Goal: Information Seeking & Learning: Find specific page/section

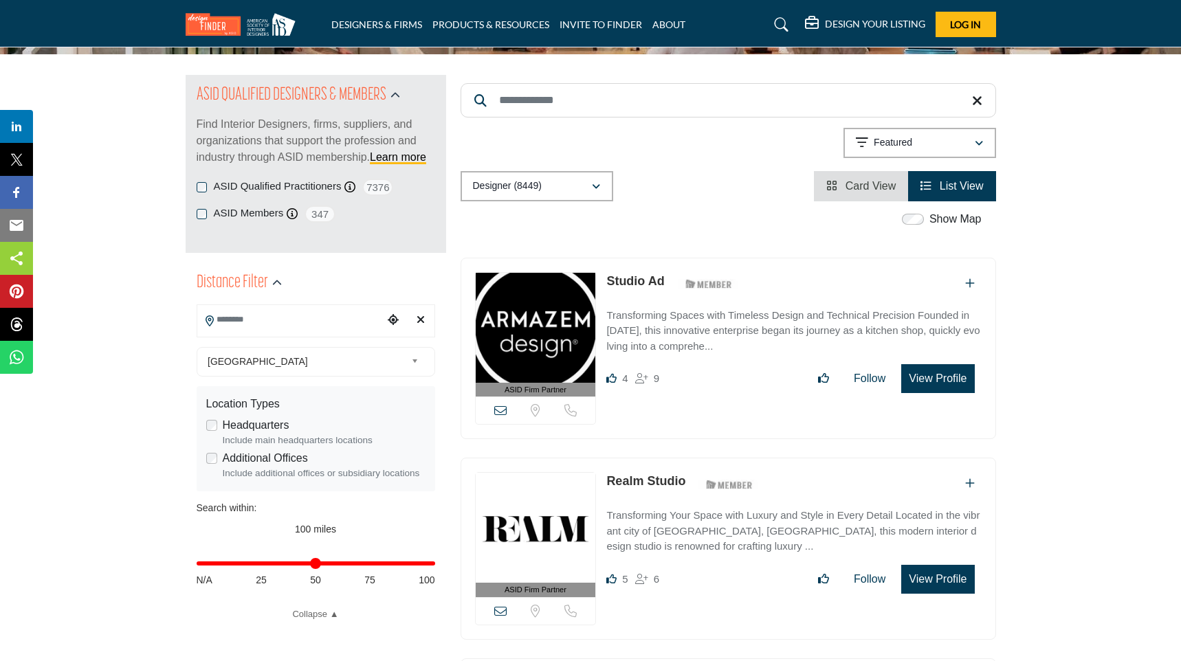
scroll to position [129, 0]
click at [922, 384] on button "View Profile" at bounding box center [937, 378] width 73 height 29
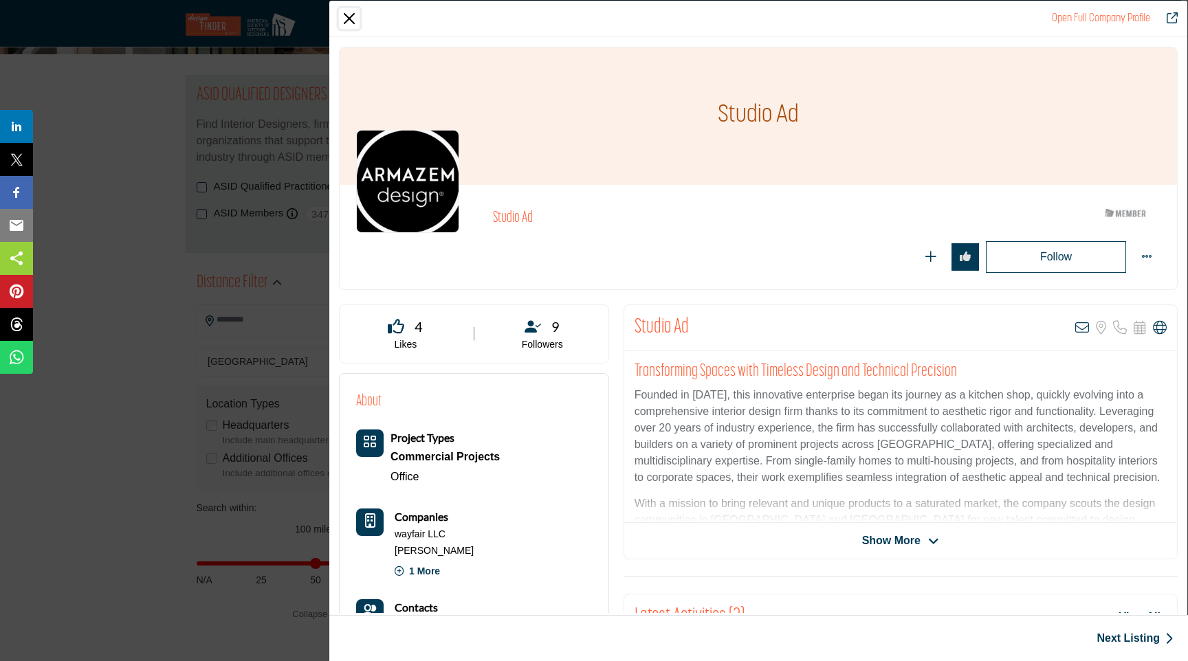
click at [351, 19] on button "Close" at bounding box center [349, 18] width 21 height 21
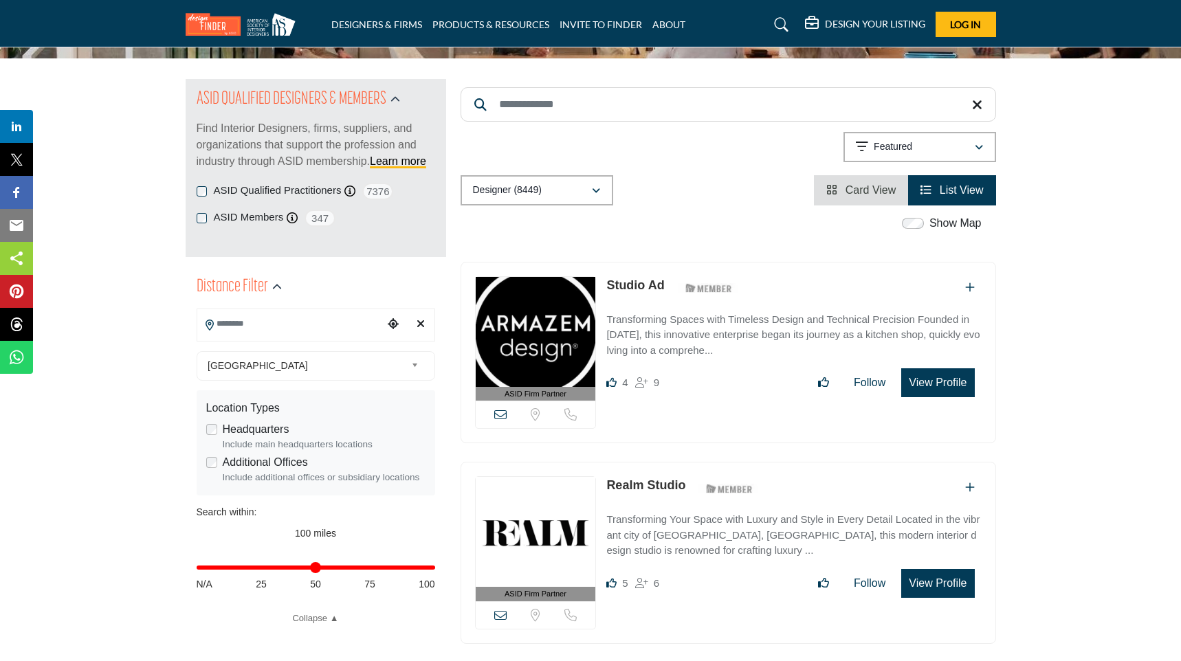
scroll to position [123, 0]
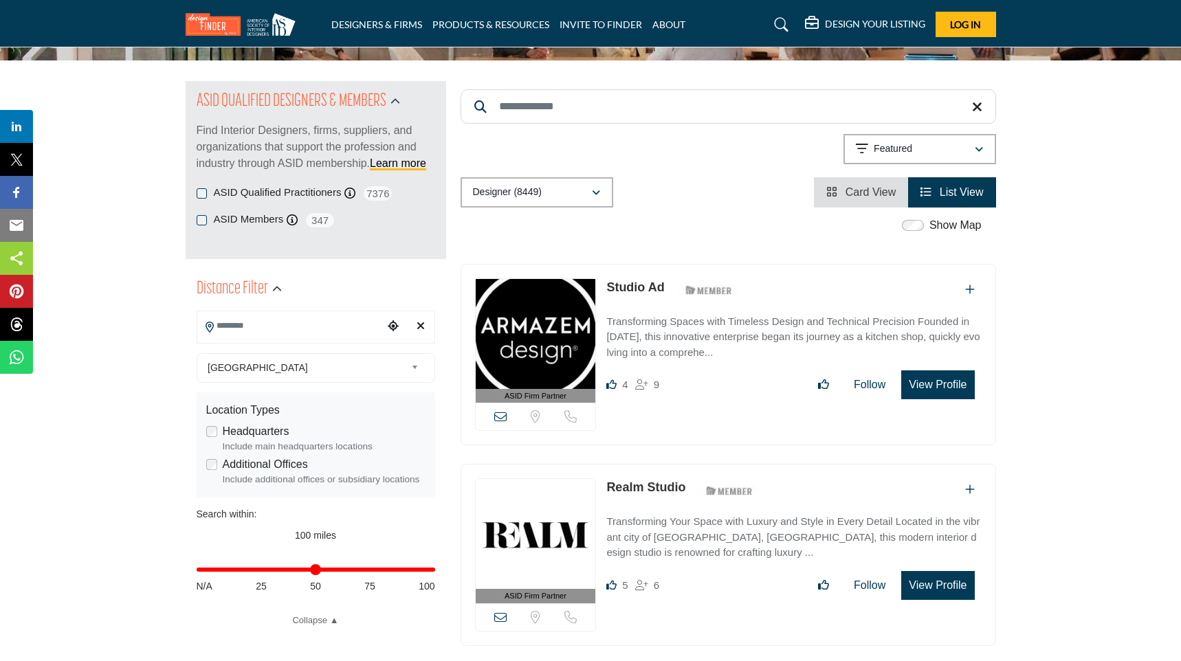
click at [264, 338] on input "Search Location" at bounding box center [290, 326] width 186 height 27
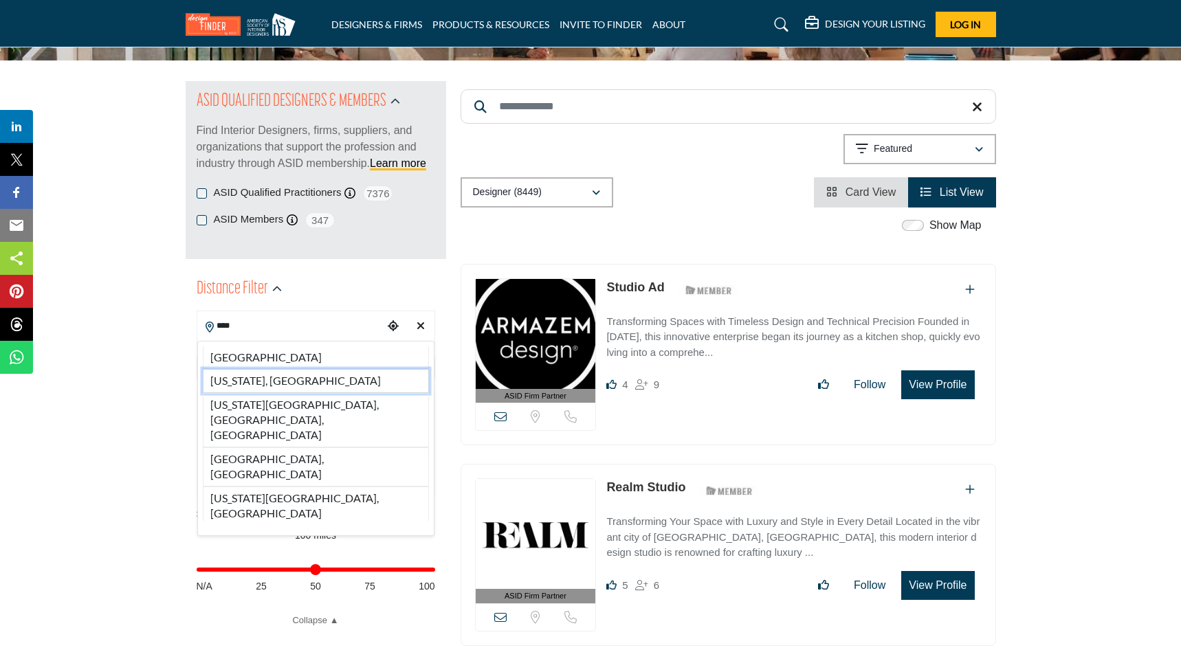
click at [253, 377] on li "[US_STATE], [GEOGRAPHIC_DATA]" at bounding box center [316, 380] width 226 height 23
type input "**********"
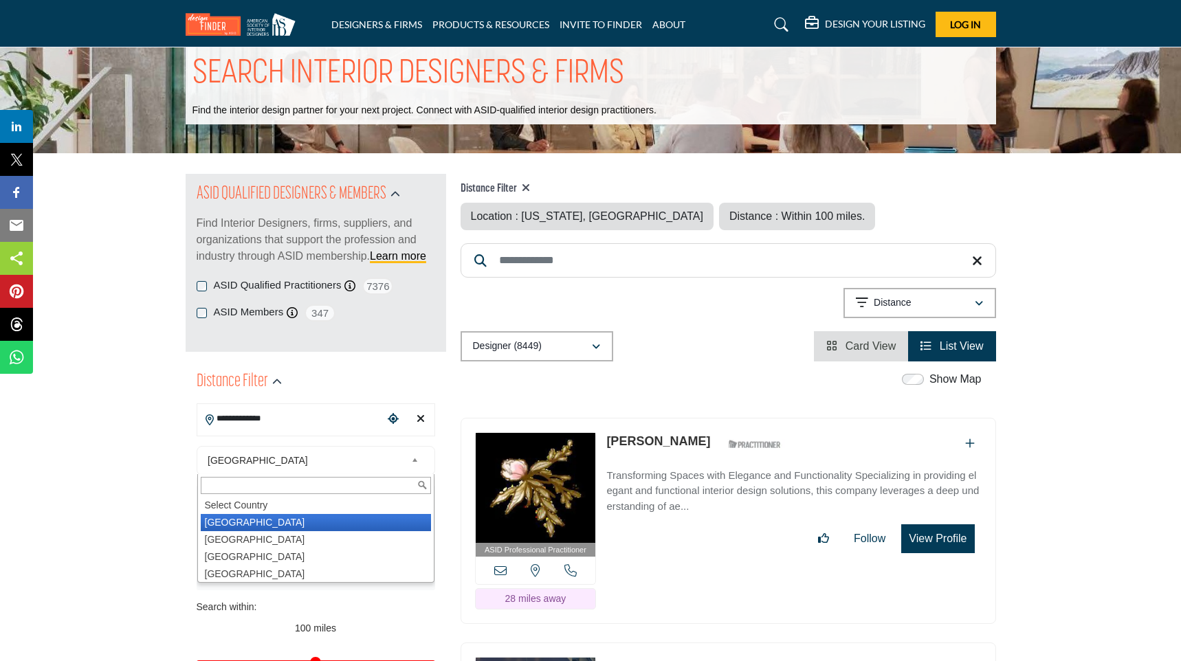
scroll to position [9, 0]
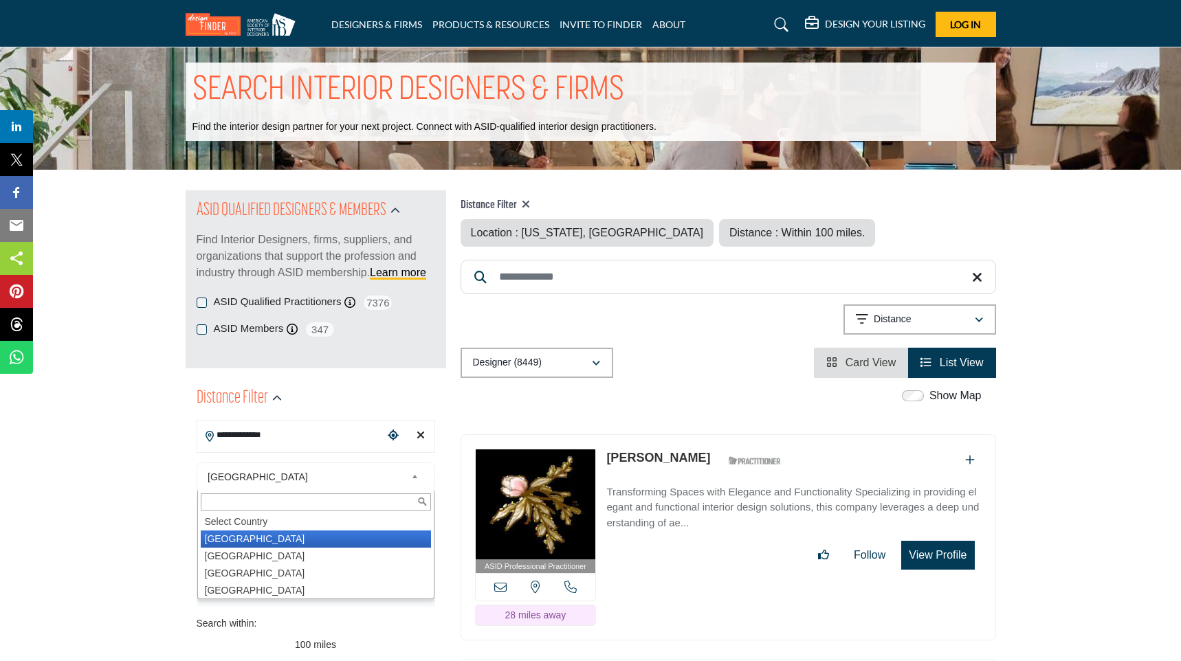
click at [253, 378] on div "**********" at bounding box center [316, 560] width 261 height 365
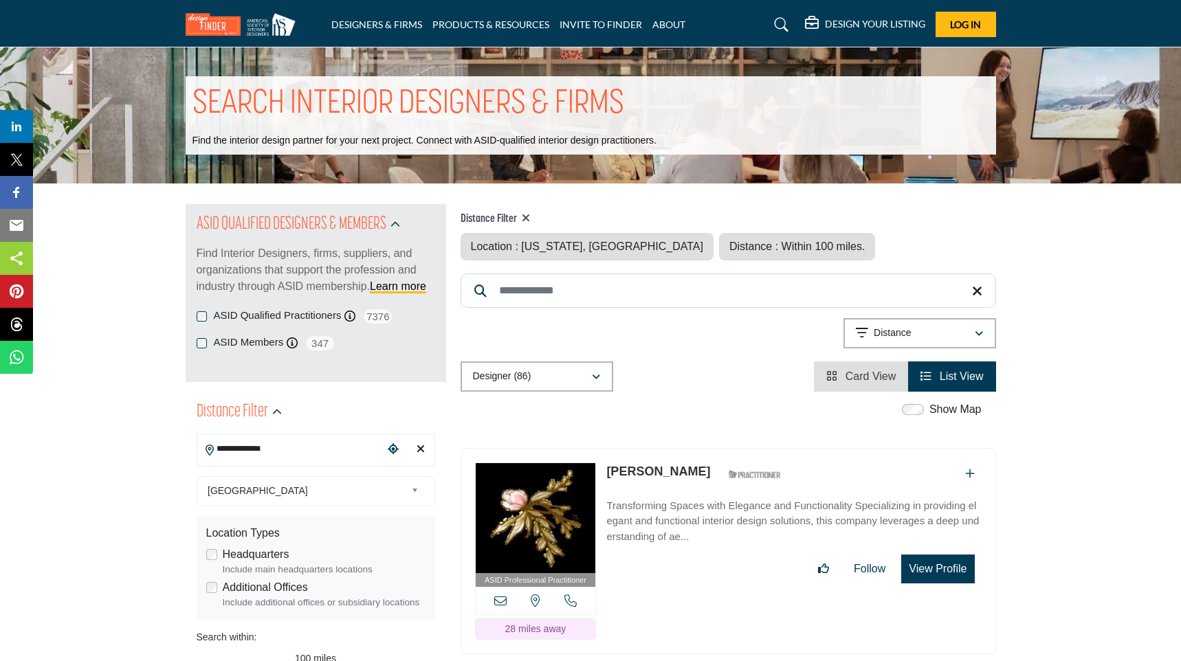
scroll to position [0, 0]
click at [729, 248] on span "Distance : Within 100 miles." at bounding box center [796, 247] width 135 height 12
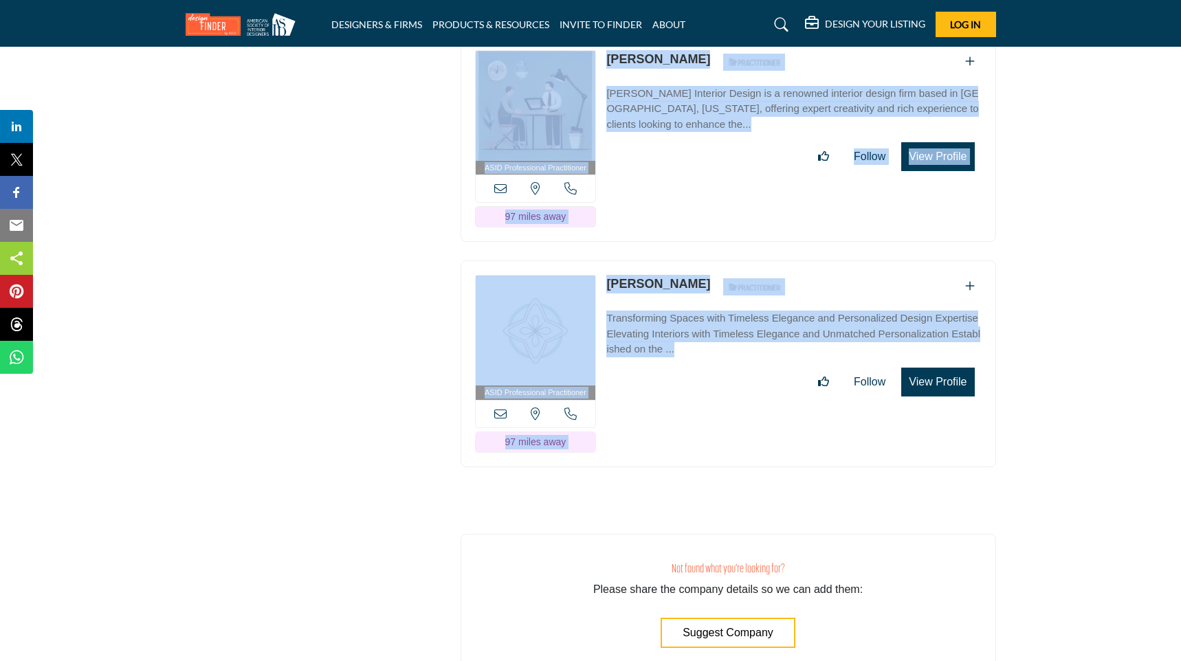
scroll to position [19339, 0]
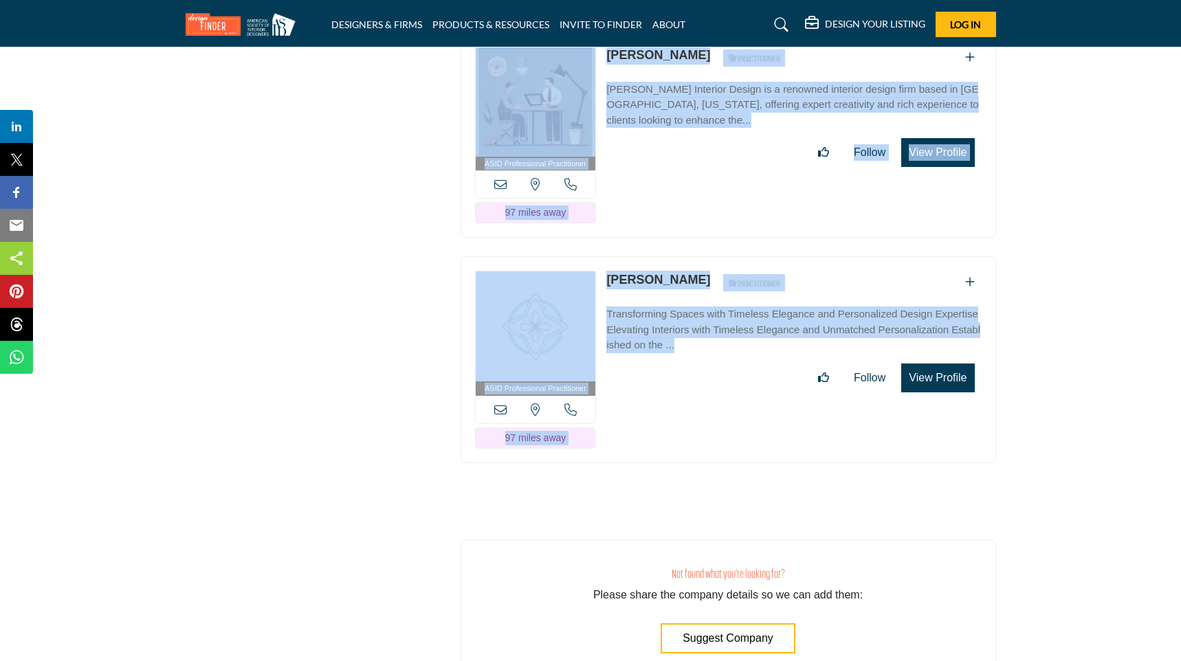
drag, startPoint x: 463, startPoint y: 172, endPoint x: 779, endPoint y: 389, distance: 383.7
copy div "LORE Ipsumdolorsi Ametconsecte ADIP Elitseddoeiu Temporincidid utla etdoloremag…"
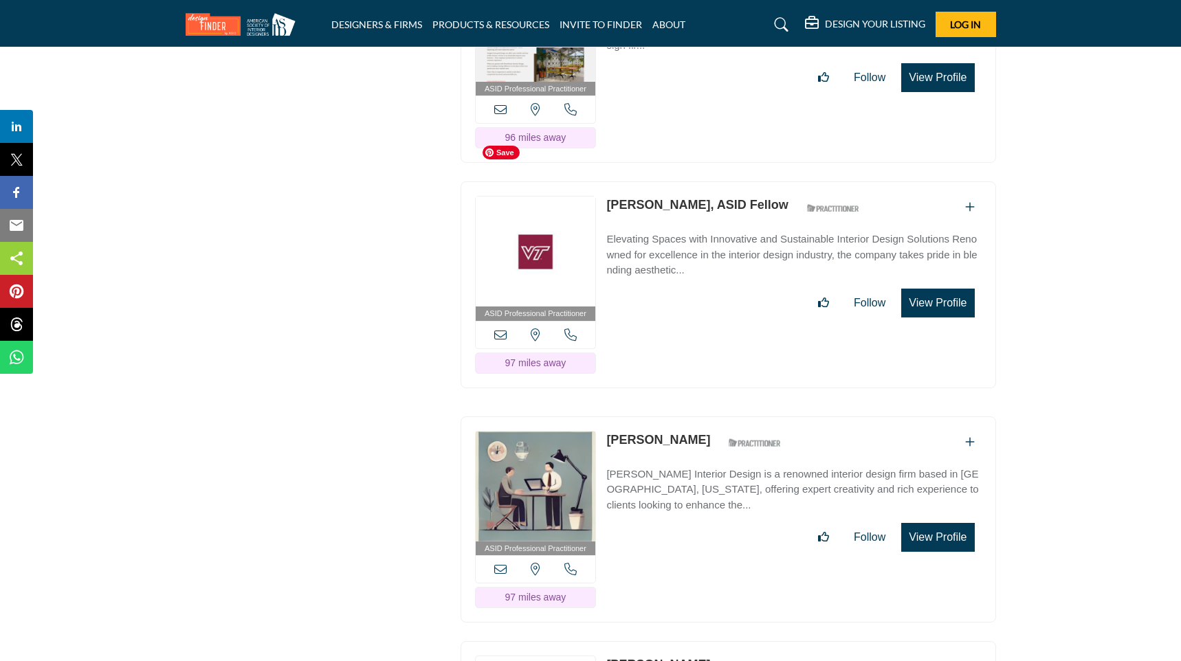
scroll to position [18786, 0]
